Goal: Information Seeking & Learning: Learn about a topic

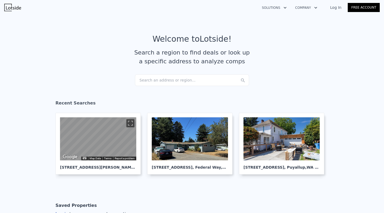
click at [169, 79] on div "Search an address or region..." at bounding box center [192, 80] width 114 height 12
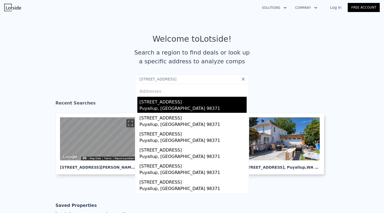
type input "[STREET_ADDRESS]"
click at [182, 99] on div "[STREET_ADDRESS]" at bounding box center [193, 101] width 107 height 9
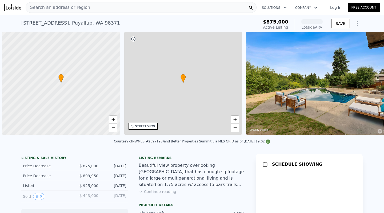
scroll to position [0, 2]
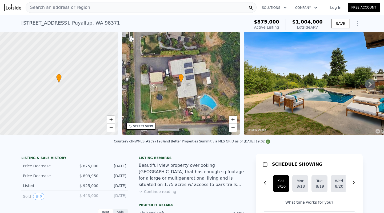
click at [370, 82] on icon at bounding box center [370, 84] width 3 height 5
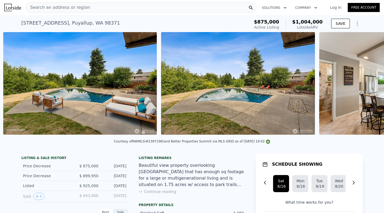
scroll to position [0, 244]
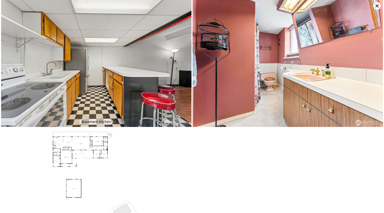
scroll to position [1408, 0]
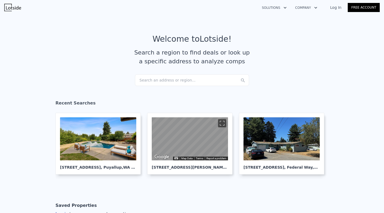
click at [181, 84] on div "Search an address or region..." at bounding box center [192, 80] width 114 height 12
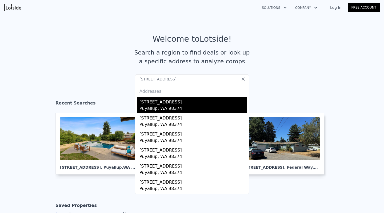
type input "12820 129th St E, Puyallup, WA 98374"
click at [181, 110] on div "Puyallup, WA 98374" at bounding box center [193, 108] width 107 height 7
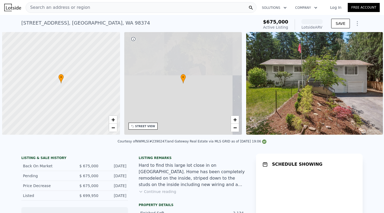
scroll to position [0, 2]
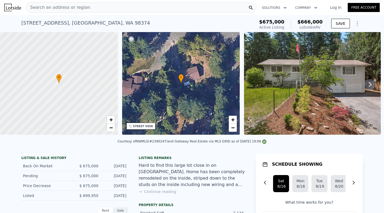
click at [123, 11] on div "Search an address or region" at bounding box center [141, 7] width 231 height 11
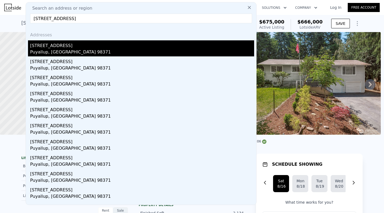
type input "1225 21st St Sw, Puyallup, WA 98371"
click at [101, 49] on div "[STREET_ADDRESS]" at bounding box center [142, 44] width 224 height 9
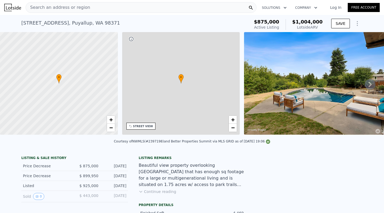
type input "4"
type input "5"
type input "2.5"
type input "3.5"
type input "3204"
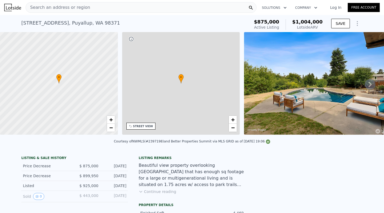
type input "4356"
type input "8649"
type input "39106"
type input "$ 1,004,000"
type input "7"
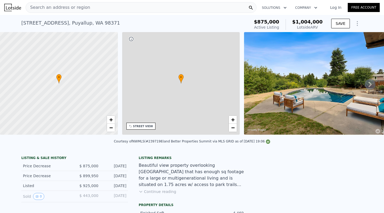
type input "-$ 18,856"
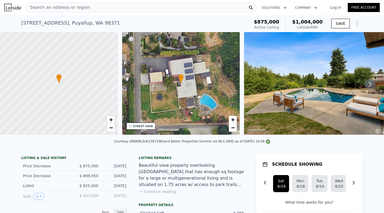
click at [87, 11] on div "Search an address or region" at bounding box center [141, 7] width 231 height 11
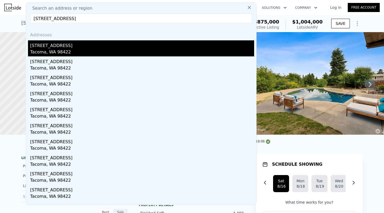
type input "[STREET_ADDRESS]"
click at [85, 50] on div "Tacoma, WA 98422" at bounding box center [142, 52] width 224 height 7
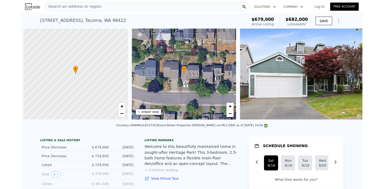
scroll to position [0, 2]
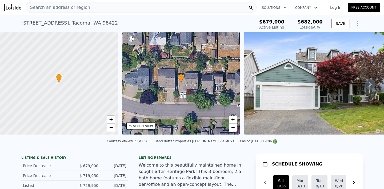
click at [119, 9] on div "Search an address or region" at bounding box center [141, 7] width 231 height 11
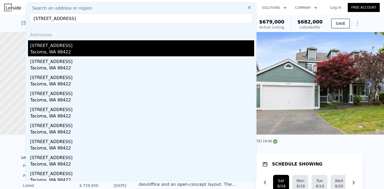
type input "[STREET_ADDRESS]"
click at [98, 50] on div "Tacoma, WA 98422" at bounding box center [142, 52] width 224 height 7
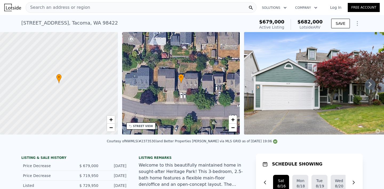
click at [112, 11] on div "Search an address or region" at bounding box center [141, 7] width 231 height 11
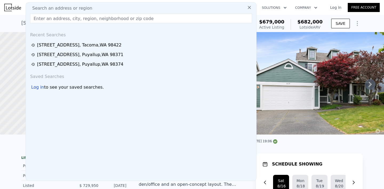
type input "[STREET_ADDRESS]"
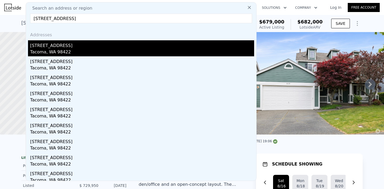
click at [74, 48] on div "[STREET_ADDRESS]" at bounding box center [142, 44] width 224 height 9
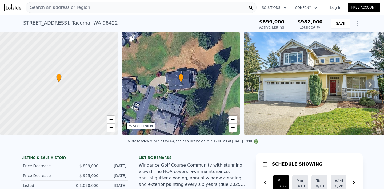
click at [124, 6] on div "Search an address or region" at bounding box center [141, 7] width 231 height 11
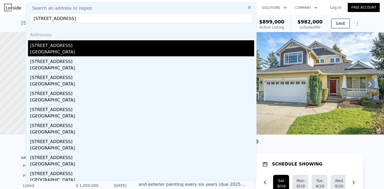
type input "[STREET_ADDRESS]"
click at [84, 48] on div "[STREET_ADDRESS]" at bounding box center [142, 44] width 224 height 9
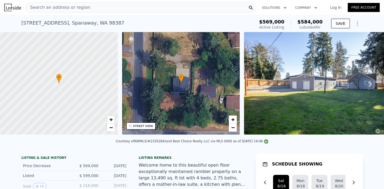
click at [109, 8] on div "Search an address or region" at bounding box center [141, 7] width 231 height 11
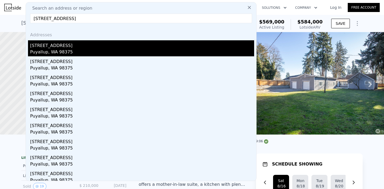
type input "[STREET_ADDRESS]"
click at [101, 44] on div "[STREET_ADDRESS]" at bounding box center [142, 44] width 224 height 9
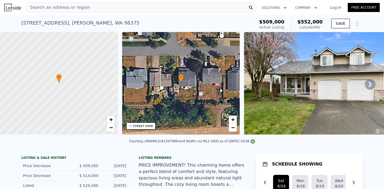
click at [124, 5] on div "Search an address or region" at bounding box center [141, 7] width 231 height 11
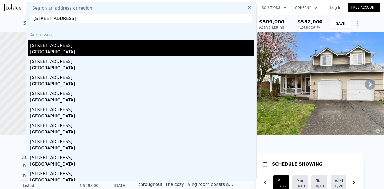
type input "[STREET_ADDRESS]"
click at [84, 45] on div "[STREET_ADDRESS]" at bounding box center [142, 44] width 224 height 9
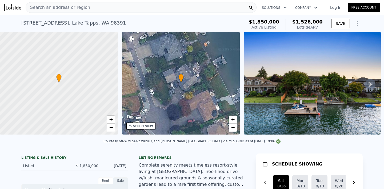
click at [306, 54] on img at bounding box center [312, 83] width 137 height 102
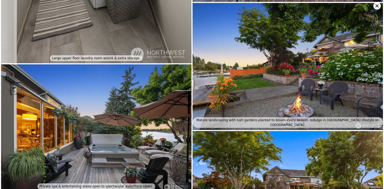
scroll to position [1808, 0]
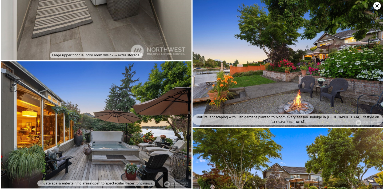
click at [375, 6] on icon at bounding box center [376, 5] width 7 height 7
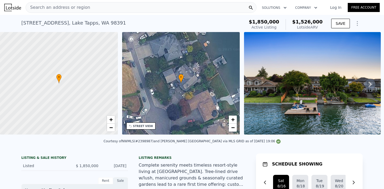
click at [201, 73] on div "• + −" at bounding box center [181, 83] width 118 height 102
click at [110, 119] on span "+" at bounding box center [110, 119] width 3 height 7
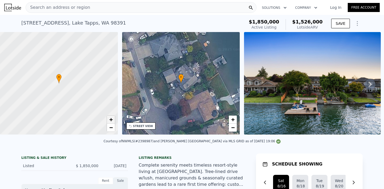
click at [110, 119] on span "+" at bounding box center [110, 119] width 3 height 7
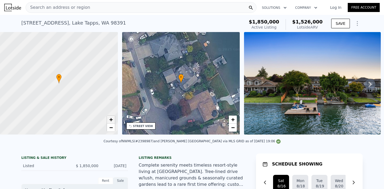
click at [110, 119] on span "+" at bounding box center [110, 119] width 3 height 7
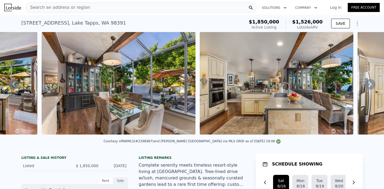
scroll to position [0, 1754]
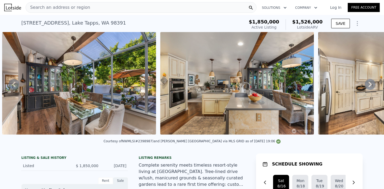
click at [99, 9] on div "Search an address or region" at bounding box center [141, 7] width 231 height 11
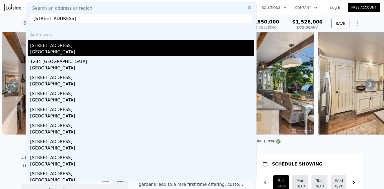
type input "[STREET_ADDRESS]"
click at [86, 45] on div "[STREET_ADDRESS]" at bounding box center [142, 44] width 224 height 9
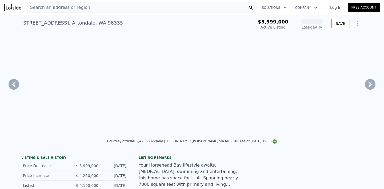
scroll to position [0, 1465]
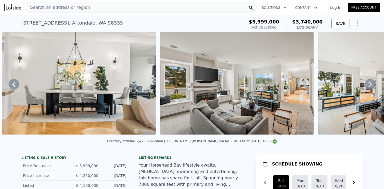
click at [368, 86] on icon at bounding box center [370, 84] width 11 height 11
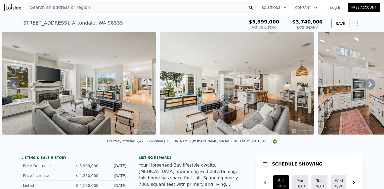
click at [368, 86] on icon at bounding box center [370, 84] width 11 height 11
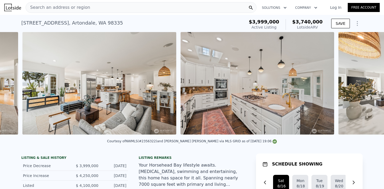
scroll to position [0, 1781]
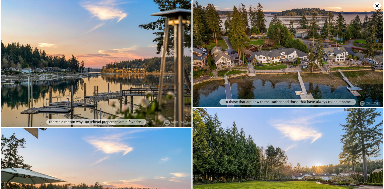
scroll to position [-2, 0]
click at [377, 5] on icon at bounding box center [376, 5] width 7 height 7
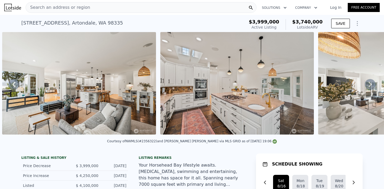
click at [108, 9] on div "Search an address or region" at bounding box center [141, 7] width 231 height 11
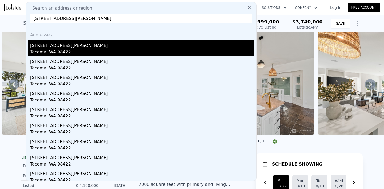
type input "[STREET_ADDRESS][PERSON_NAME]"
click at [75, 47] on div "[STREET_ADDRESS][PERSON_NAME]" at bounding box center [142, 44] width 224 height 9
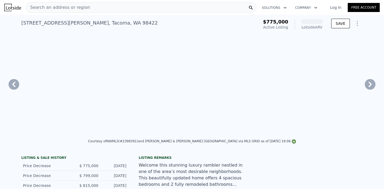
scroll to position [0, 1709]
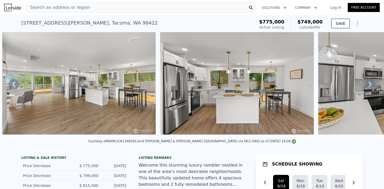
click at [367, 81] on icon at bounding box center [370, 84] width 11 height 11
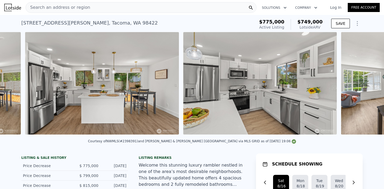
scroll to position [0, 1867]
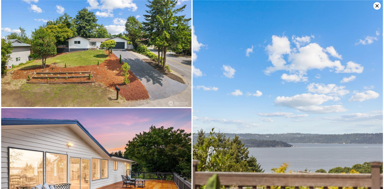
scroll to position [0, 0]
click at [377, 8] on icon at bounding box center [376, 5] width 7 height 7
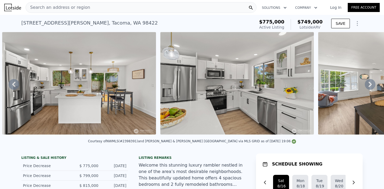
click at [113, 11] on div "Search an address or region" at bounding box center [141, 7] width 231 height 11
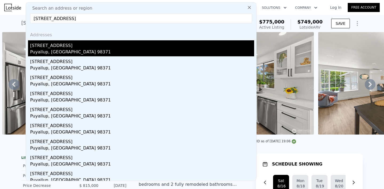
type input "[STREET_ADDRESS]"
click at [99, 48] on div "[STREET_ADDRESS]" at bounding box center [142, 44] width 224 height 9
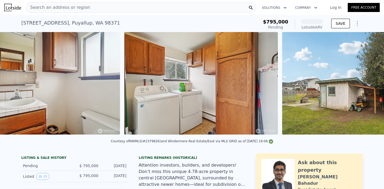
scroll to position [0, 1831]
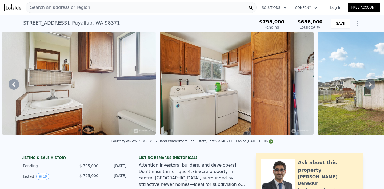
click at [371, 81] on icon at bounding box center [370, 84] width 11 height 11
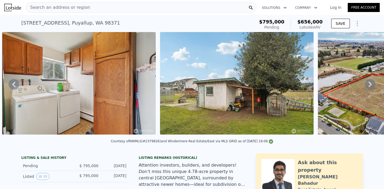
click at [371, 81] on icon at bounding box center [370, 84] width 11 height 11
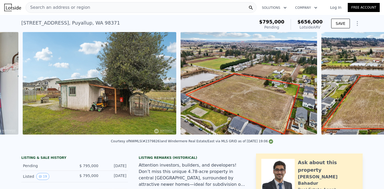
scroll to position [0, 2147]
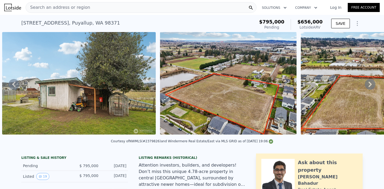
click at [371, 81] on icon at bounding box center [370, 84] width 11 height 11
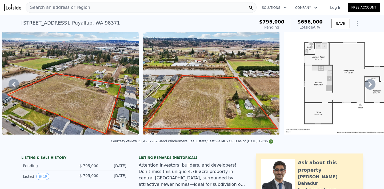
click at [109, 5] on div "Search an address or region" at bounding box center [141, 7] width 231 height 11
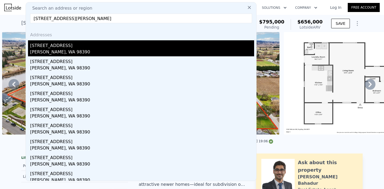
type input "[STREET_ADDRESS][PERSON_NAME]"
click at [76, 49] on div "[PERSON_NAME], WA 98390" at bounding box center [142, 52] width 224 height 7
